Goal: Task Accomplishment & Management: Manage account settings

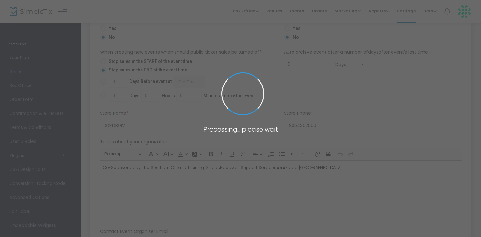
scroll to position [412, 0]
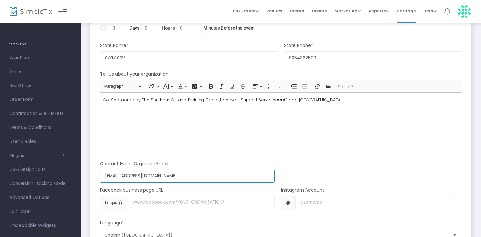
drag, startPoint x: 154, startPoint y: 175, endPoint x: 95, endPoint y: 169, distance: 59.6
click at [95, 169] on div "Contact Event Organizer Email mathy37@live.com Email not valid" at bounding box center [278, 169] width 368 height 26
paste input "asksotg@gmail"
type input "asksotg@gmail.com"
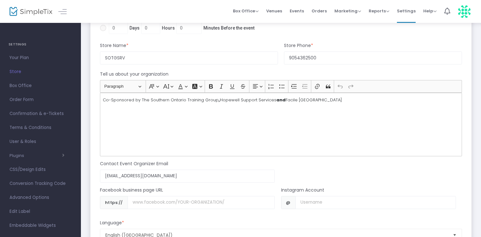
click at [135, 100] on p "Co-Sponsored by The Southern Ontario Training Group , Hopewell Support Services…" at bounding box center [281, 100] width 356 height 6
click at [139, 100] on p "Co-Sponsored by The Southern Ontario Training Group , Hopewell Support Services…" at bounding box center [281, 100] width 356 height 6
drag, startPoint x: 110, startPoint y: 98, endPoint x: 102, endPoint y: 97, distance: 8.9
click at [102, 97] on div "Co-Sponsored by The Southern Ontario Training Group , Hopewell Support Services…" at bounding box center [281, 124] width 362 height 63
drag, startPoint x: 207, startPoint y: 98, endPoint x: 331, endPoint y: 100, distance: 124.1
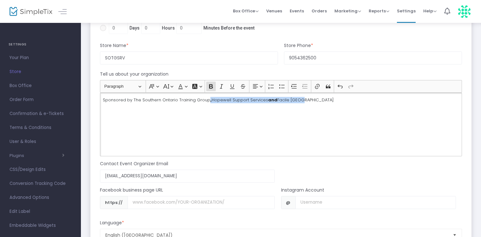
click at [329, 100] on p "Sponsored by The Southern Ontario Training Group , Hopewell Support Services an…" at bounding box center [281, 100] width 356 height 6
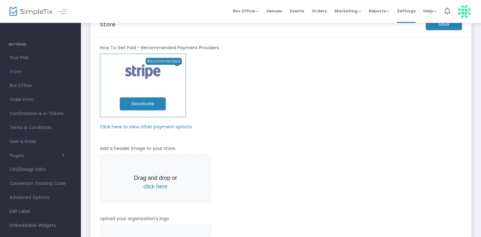
scroll to position [0, 0]
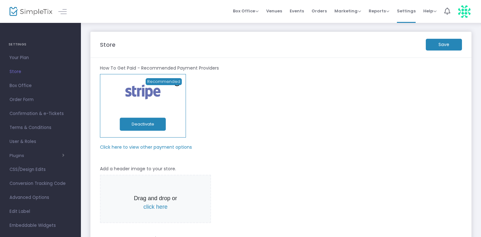
click at [435, 47] on m-button "Save" at bounding box center [444, 45] width 36 height 12
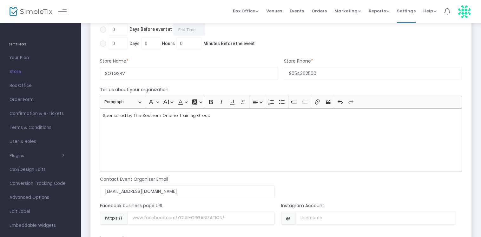
scroll to position [412, 0]
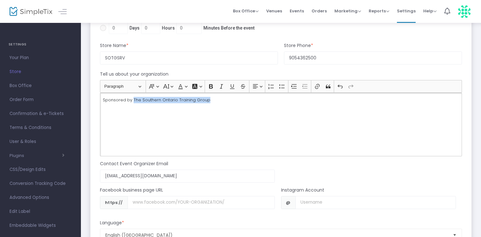
drag, startPoint x: 132, startPoint y: 98, endPoint x: 234, endPoint y: 100, distance: 101.9
click at [234, 100] on p "Sponsored by The Southern Ontario Training Group" at bounding box center [281, 100] width 356 height 6
click at [201, 87] on button "Font Background Color Font Background Color" at bounding box center [196, 87] width 13 height 10
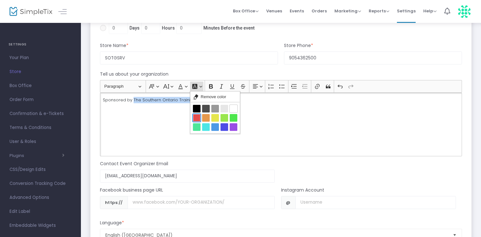
click at [197, 116] on button "Red Red" at bounding box center [197, 118] width 8 height 8
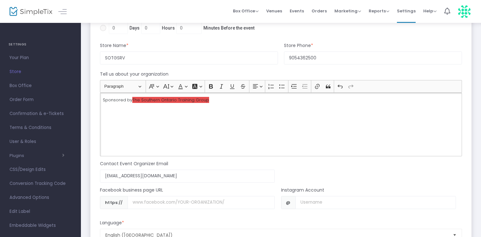
click at [197, 124] on div "Sponsored by The Southern Ontario Training Group" at bounding box center [281, 124] width 362 height 63
click at [198, 85] on button "Font Background Color Font Background Color" at bounding box center [196, 87] width 13 height 10
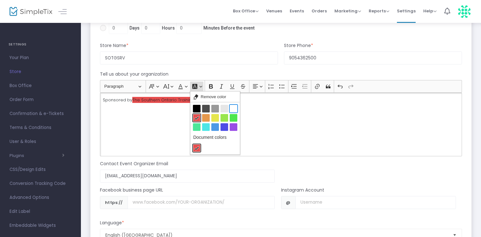
click at [234, 106] on button "White White" at bounding box center [234, 109] width 8 height 8
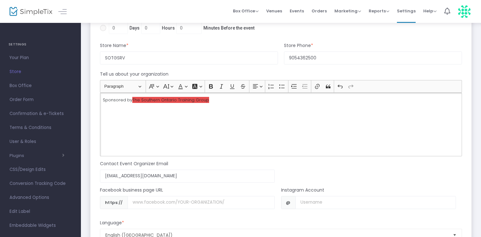
drag, startPoint x: 210, startPoint y: 107, endPoint x: 208, endPoint y: 102, distance: 5.2
click at [210, 107] on div "Sponsored by The Southern Ontario Training Group" at bounding box center [281, 124] width 362 height 63
drag, startPoint x: 207, startPoint y: 99, endPoint x: 132, endPoint y: 98, distance: 75.8
click at [132, 98] on p "Sponsored by The Southern Ontario Training Group" at bounding box center [281, 100] width 356 height 6
click at [201, 86] on button "Font Background Color Font Background Color" at bounding box center [196, 87] width 13 height 10
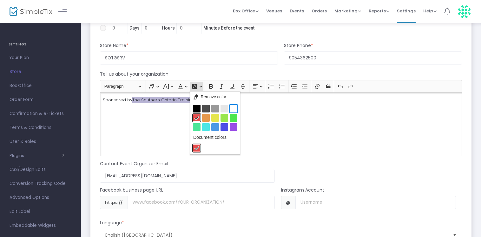
click at [231, 106] on button "White White" at bounding box center [234, 109] width 8 height 8
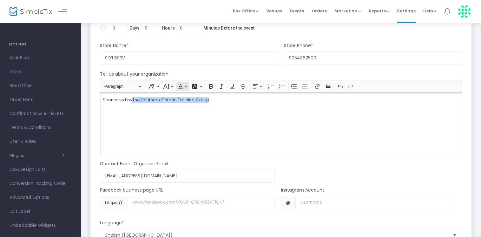
click at [187, 85] on button "Font Color Font Color" at bounding box center [182, 87] width 13 height 10
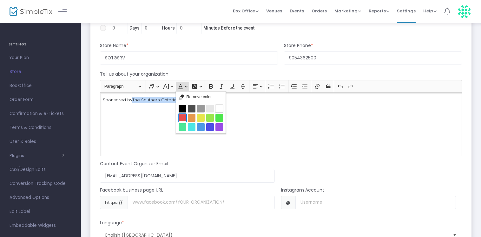
click at [185, 116] on button "Red Red" at bounding box center [183, 118] width 8 height 8
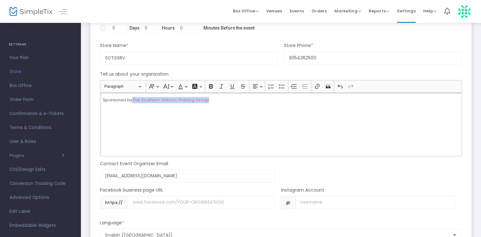
click at [229, 115] on div "Sponsored by The Southern Ontario Training Group" at bounding box center [281, 124] width 362 height 63
click at [206, 103] on div "Sponsored by The Southern Ontario Training Group" at bounding box center [281, 124] width 362 height 63
click at [207, 101] on p "Sponsored by The Southern Ontario Training Group" at bounding box center [281, 100] width 356 height 6
click at [197, 97] on span "The Southern Ontario Training Group" at bounding box center [170, 100] width 77 height 6
drag, startPoint x: 132, startPoint y: 97, endPoint x: 208, endPoint y: 99, distance: 75.8
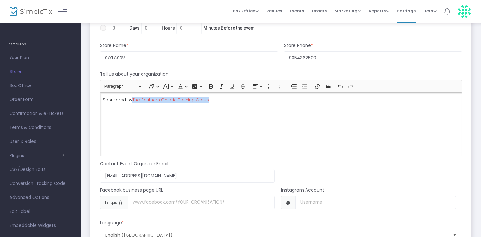
click at [208, 99] on p "Sponsored by The Southern Ontario Training Group" at bounding box center [281, 100] width 356 height 6
click at [206, 87] on button "Bold (CTRL+B) Bold" at bounding box center [211, 87] width 10 height 10
click at [206, 113] on div "Sponsored by The Southern Ontario Training Group" at bounding box center [281, 124] width 362 height 63
click at [218, 110] on div "Sponsored by The Southern Ontario Training Group" at bounding box center [281, 124] width 362 height 63
